Goal: Task Accomplishment & Management: Manage account settings

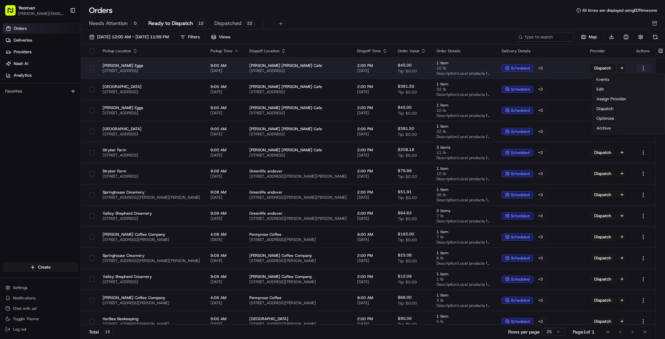
click at [643, 67] on html "Yeoman [EMAIL_ADDRESS][DOMAIN_NAME] Toggle Sidebar Orders Deliveries Providers …" at bounding box center [332, 169] width 665 height 339
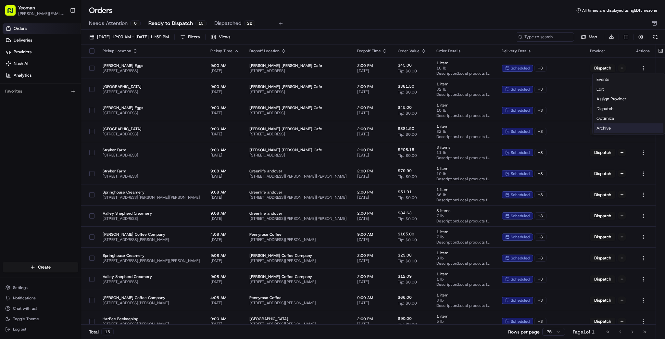
click at [608, 130] on div "Archive" at bounding box center [628, 128] width 69 height 10
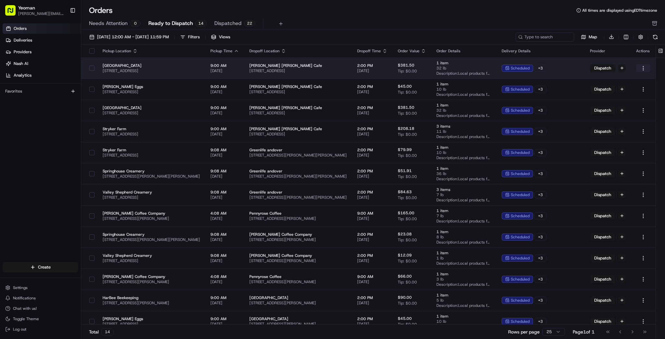
click at [642, 67] on html "Yeoman [EMAIL_ADDRESS][DOMAIN_NAME] Toggle Sidebar Orders Deliveries Providers …" at bounding box center [332, 169] width 665 height 339
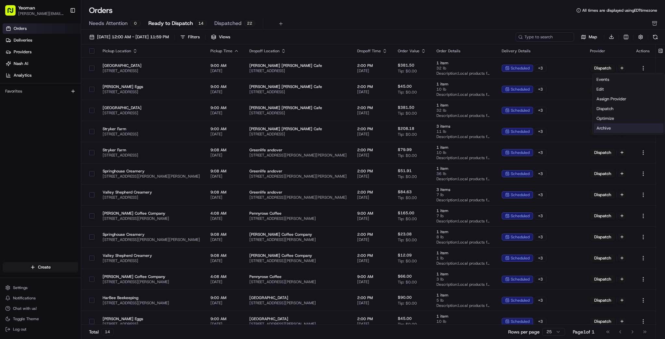
click at [601, 128] on div "Archive" at bounding box center [628, 128] width 69 height 10
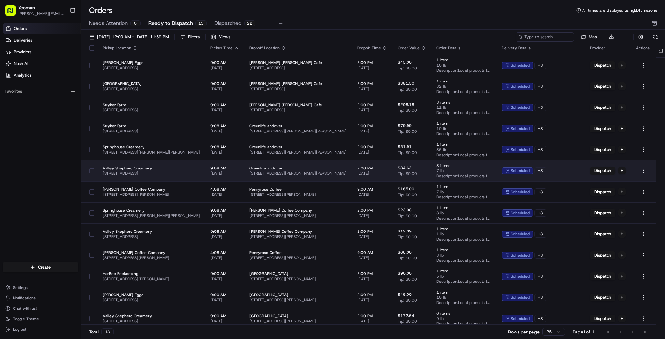
scroll to position [6, 0]
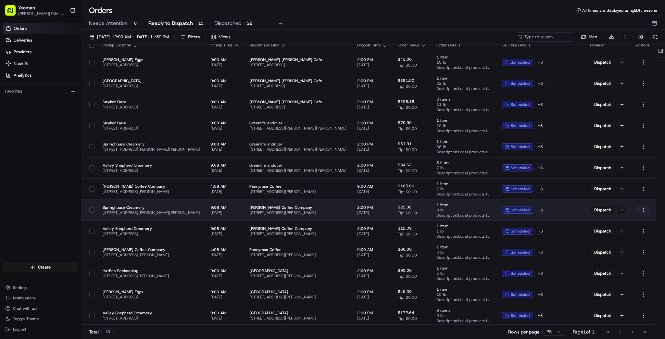
click at [644, 209] on html "Yeoman [EMAIL_ADDRESS][DOMAIN_NAME] Toggle Sidebar Orders Deliveries Providers …" at bounding box center [332, 169] width 665 height 339
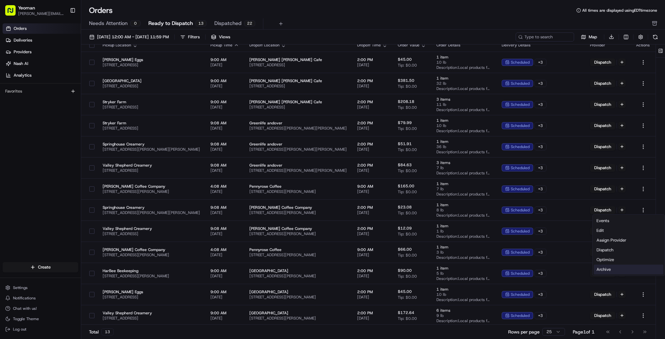
click at [608, 268] on div "Archive" at bounding box center [628, 270] width 69 height 10
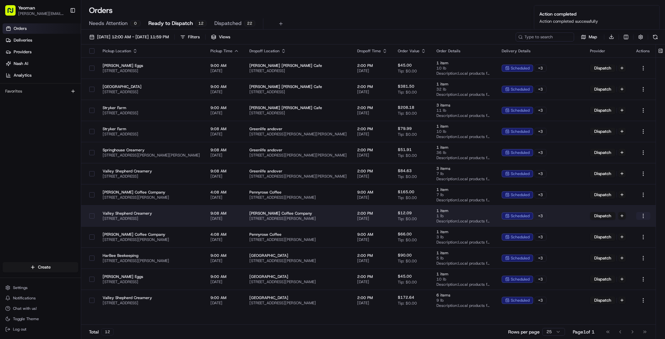
click at [644, 214] on html "Yeoman [EMAIL_ADDRESS][DOMAIN_NAME] Toggle Sidebar Orders Deliveries Providers …" at bounding box center [332, 169] width 665 height 339
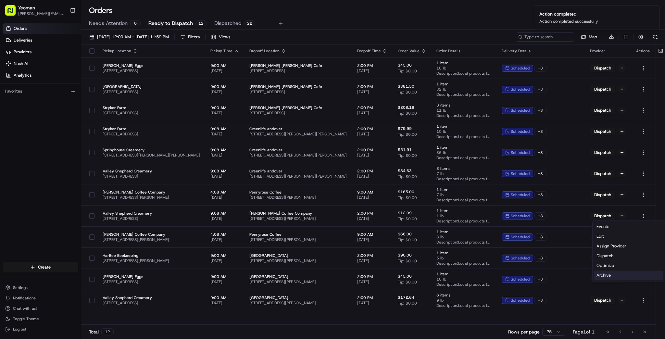
click at [606, 277] on div "Archive" at bounding box center [628, 275] width 69 height 10
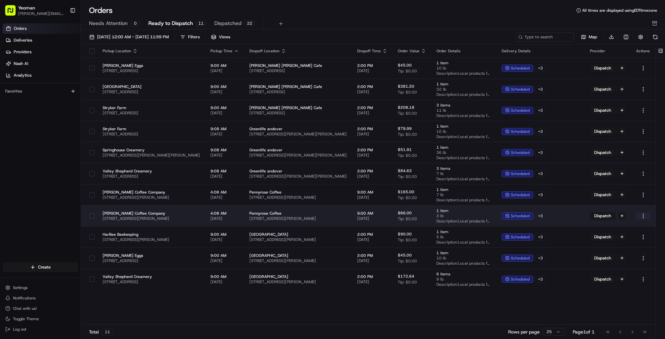
click at [642, 214] on html "Yeoman [EMAIL_ADDRESS][DOMAIN_NAME] Toggle Sidebar Orders Deliveries Providers …" at bounding box center [332, 169] width 665 height 339
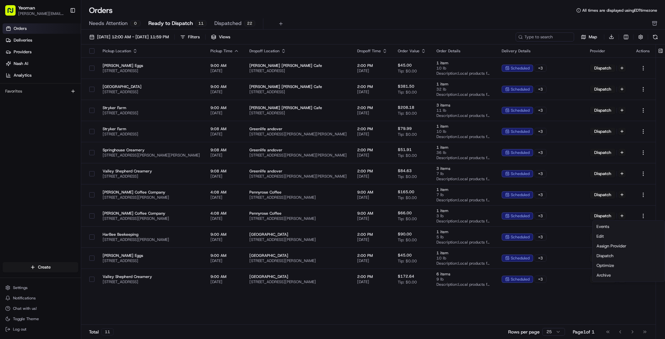
click at [568, 308] on html "Yeoman [EMAIL_ADDRESS][DOMAIN_NAME] Toggle Sidebar Orders Deliveries Providers …" at bounding box center [332, 169] width 665 height 339
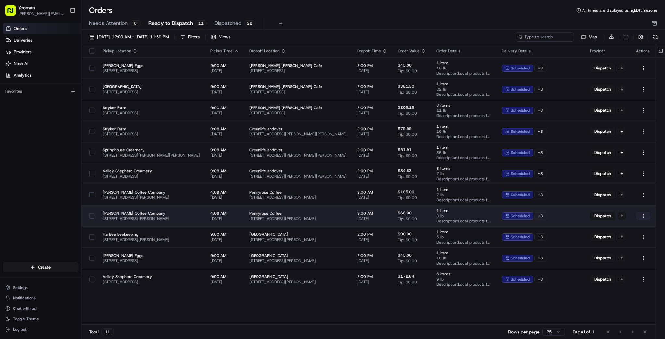
click at [646, 214] on html "Yeoman [EMAIL_ADDRESS][DOMAIN_NAME] Toggle Sidebar Orders Deliveries Providers …" at bounding box center [332, 169] width 665 height 339
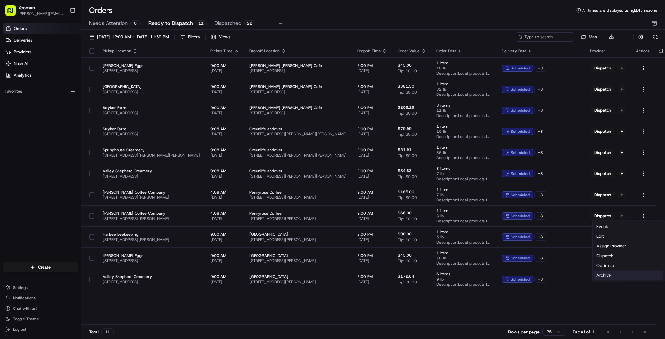
click at [604, 277] on div "Archive" at bounding box center [628, 275] width 69 height 10
